Goal: Task Accomplishment & Management: Manage account settings

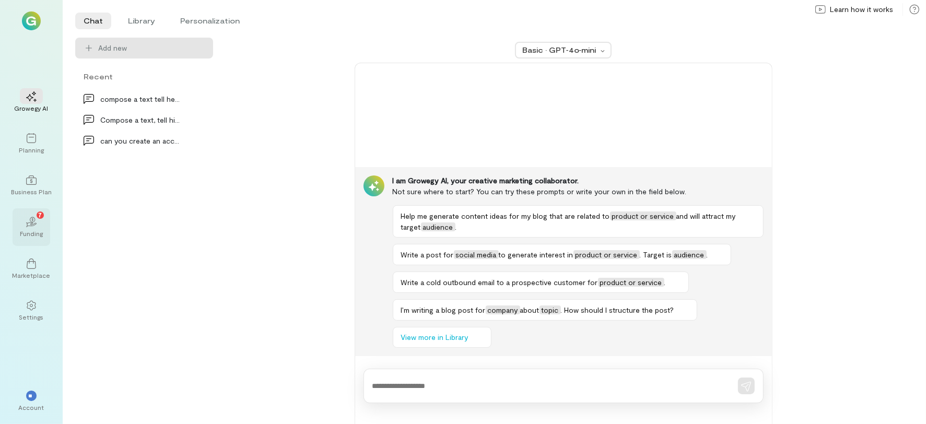
click at [34, 217] on icon "02" at bounding box center [31, 222] width 10 height 10
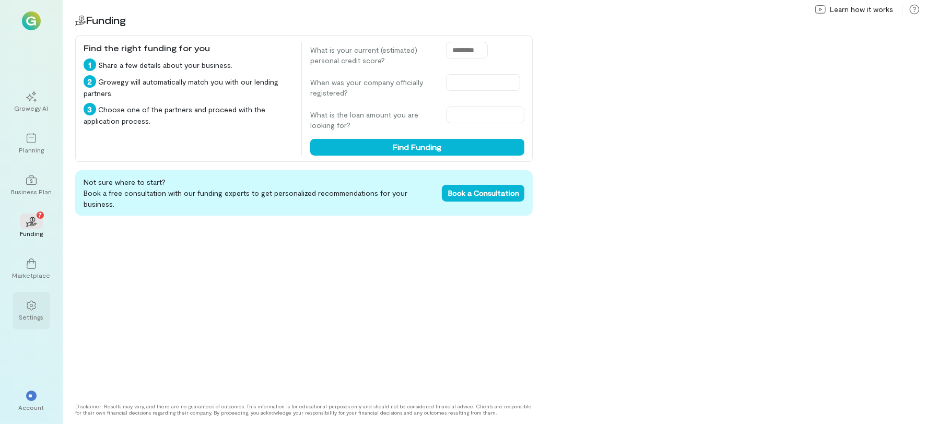
click at [32, 311] on div at bounding box center [31, 305] width 23 height 16
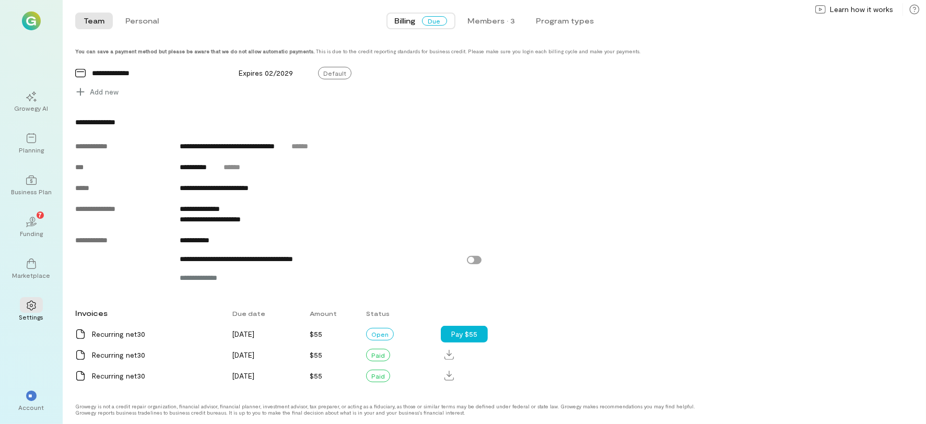
scroll to position [392, 0]
click at [469, 336] on button "Pay $55" at bounding box center [464, 334] width 47 height 17
